Goal: Information Seeking & Learning: Learn about a topic

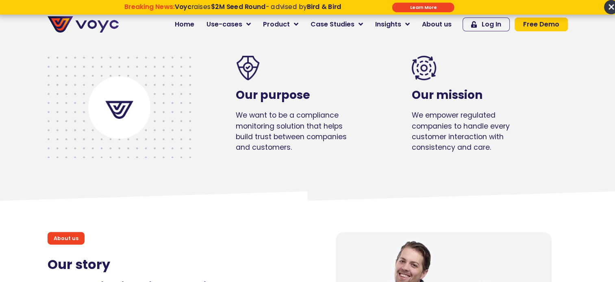
scroll to position [488, 0]
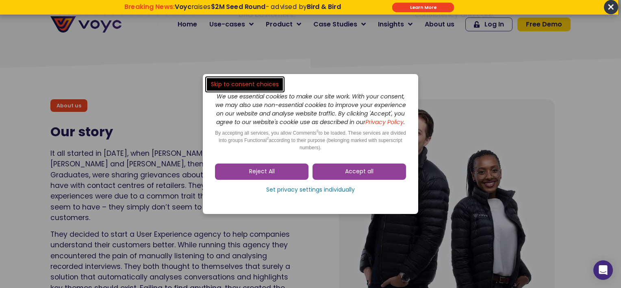
drag, startPoint x: 343, startPoint y: 177, endPoint x: 334, endPoint y: 181, distance: 9.5
click at [343, 177] on link "Accept all" at bounding box center [360, 171] width 94 height 16
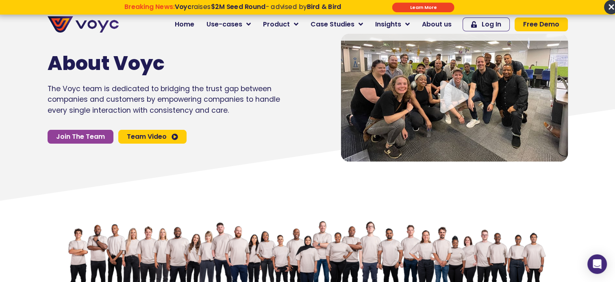
scroll to position [0, 0]
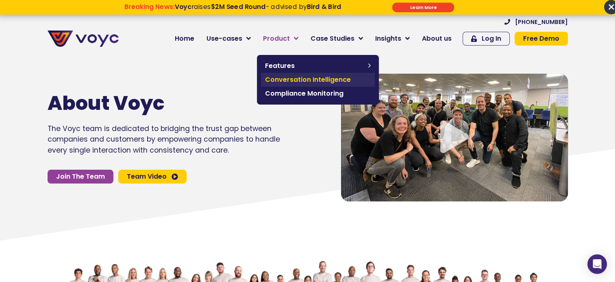
click at [289, 79] on span "Conversation Intelligence" at bounding box center [318, 80] width 106 height 10
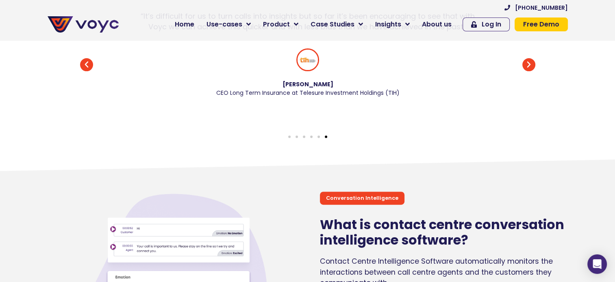
scroll to position [203, 0]
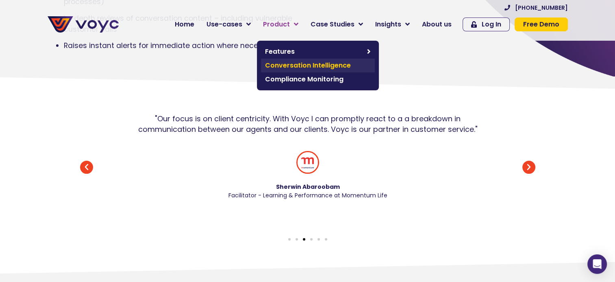
click at [301, 64] on span "Conversation Intelligence" at bounding box center [318, 66] width 106 height 10
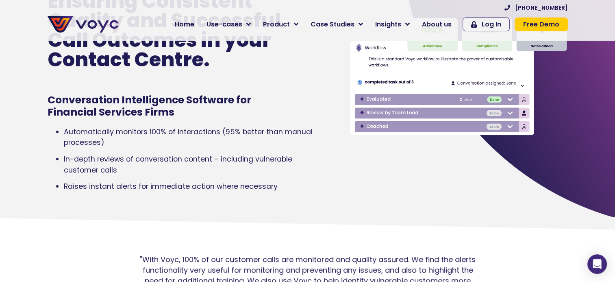
scroll to position [81, 0]
